Goal: Browse casually

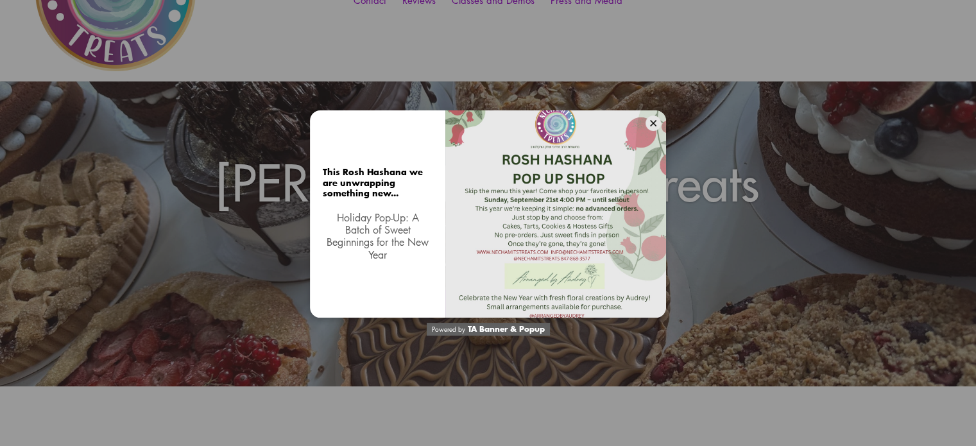
scroll to position [257, 0]
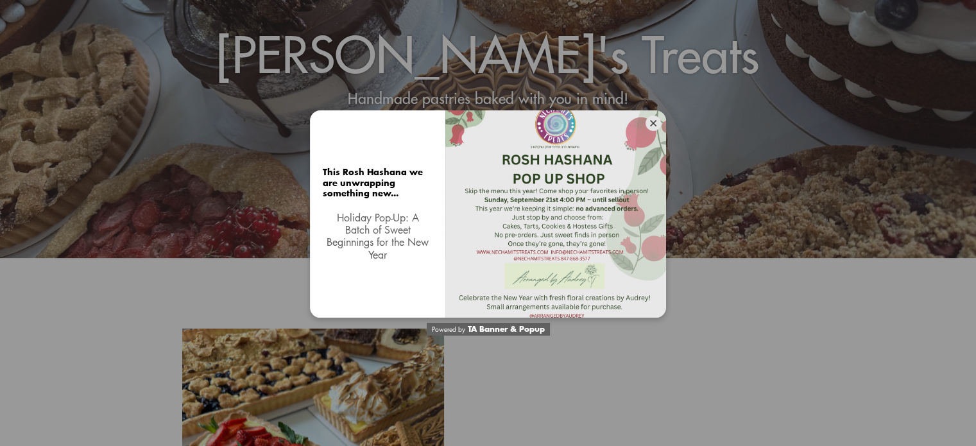
click at [655, 121] on icon at bounding box center [653, 123] width 6 height 6
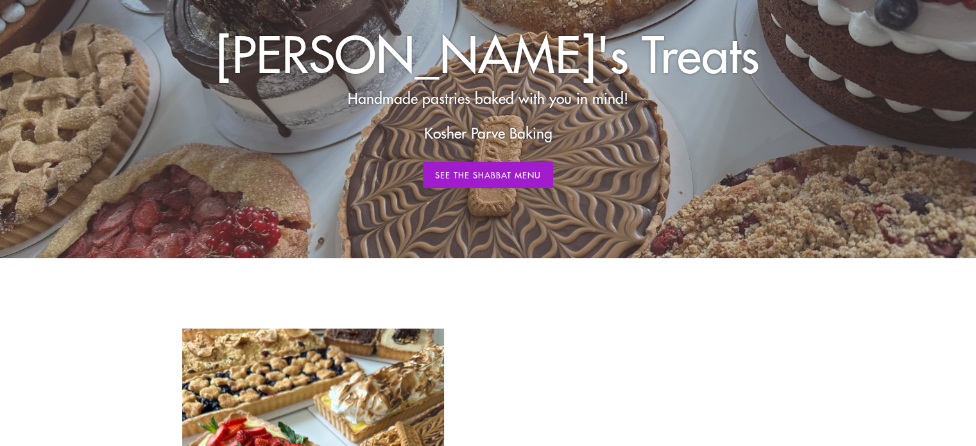
scroll to position [0, 0]
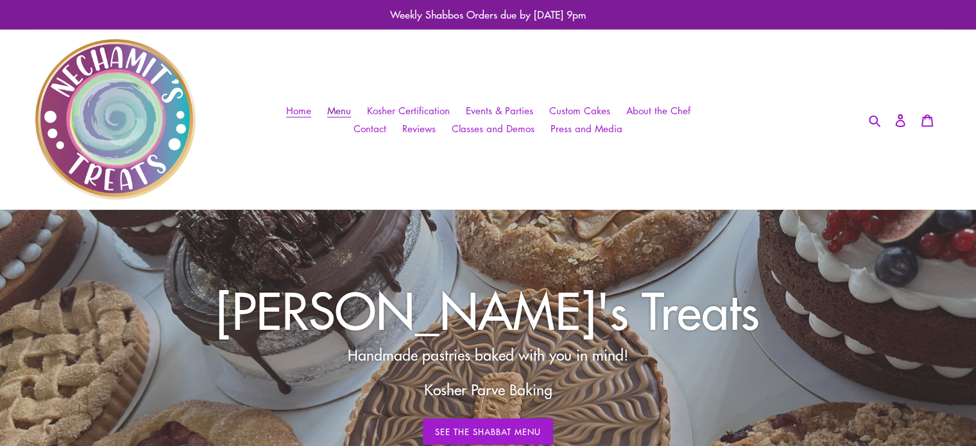
click at [336, 112] on span "Menu" at bounding box center [339, 110] width 24 height 13
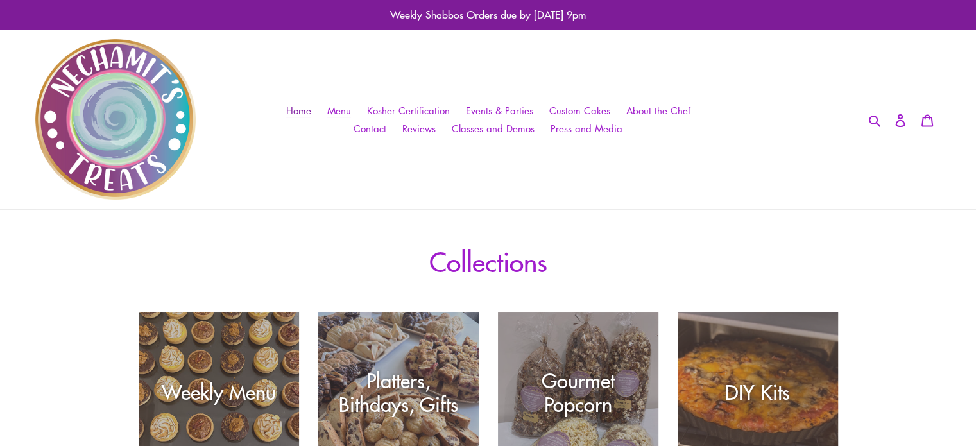
click at [298, 106] on span "Home" at bounding box center [298, 110] width 25 height 13
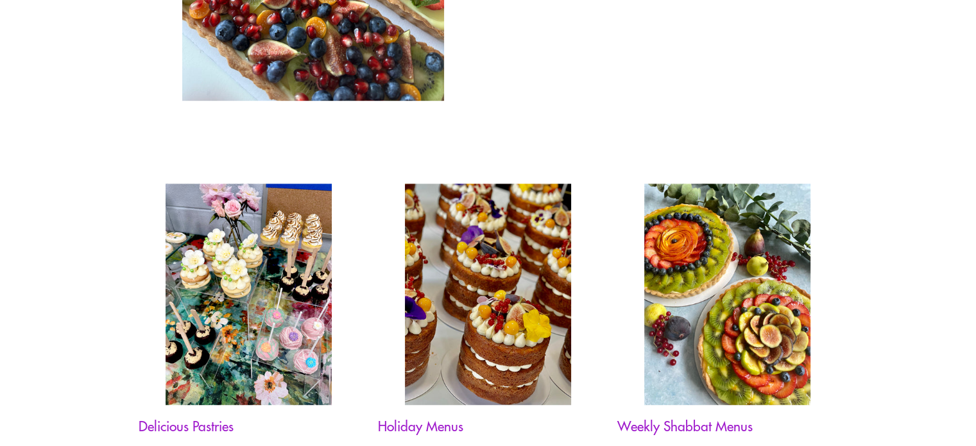
scroll to position [963, 0]
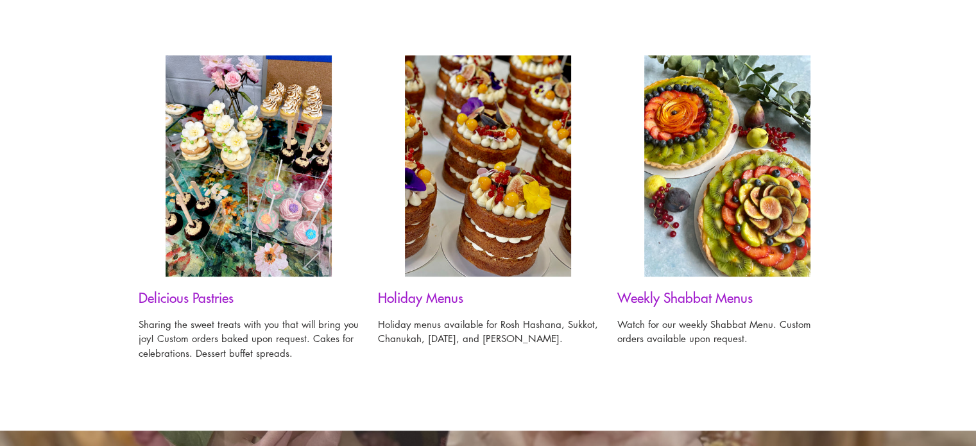
click at [438, 212] on img at bounding box center [488, 165] width 166 height 221
click at [412, 294] on h3 "Holiday Menus" at bounding box center [488, 298] width 220 height 16
click at [454, 225] on img at bounding box center [488, 165] width 166 height 221
drag, startPoint x: 684, startPoint y: 292, endPoint x: 684, endPoint y: 285, distance: 7.1
click at [683, 292] on h3 "Weekly Shabbat Menus" at bounding box center [728, 298] width 220 height 16
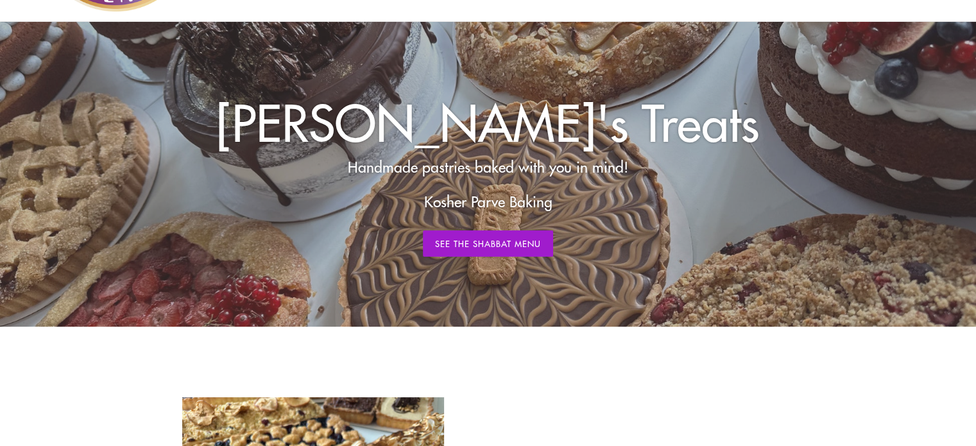
scroll to position [0, 0]
